Goal: Transaction & Acquisition: Purchase product/service

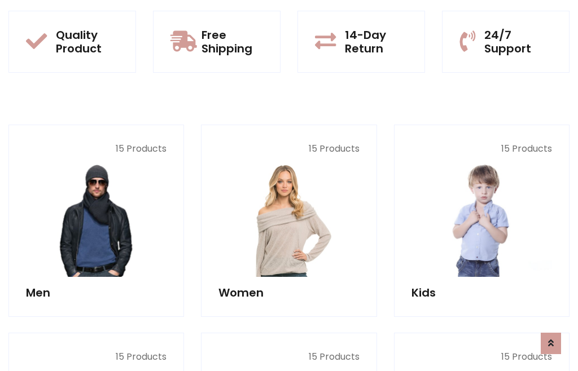
scroll to position [919, 0]
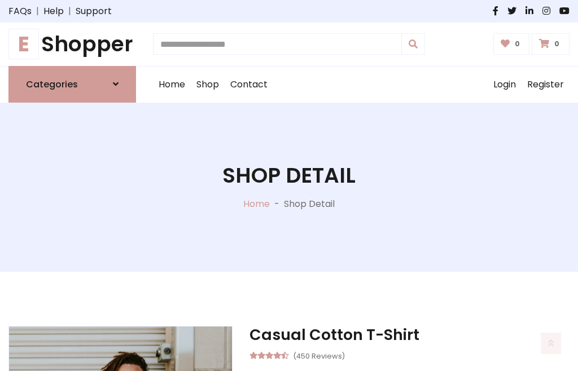
click at [72, 44] on h1 "E Shopper" at bounding box center [72, 44] width 128 height 25
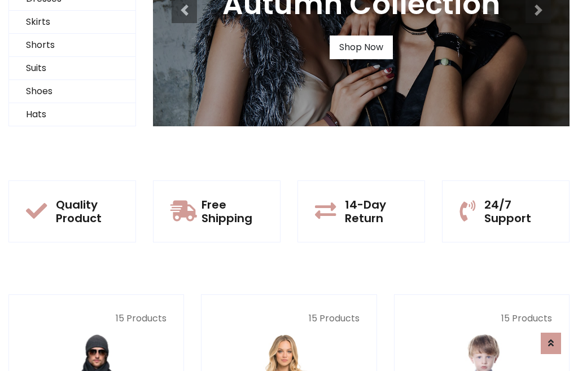
scroll to position [109, 0]
